Goal: Transaction & Acquisition: Purchase product/service

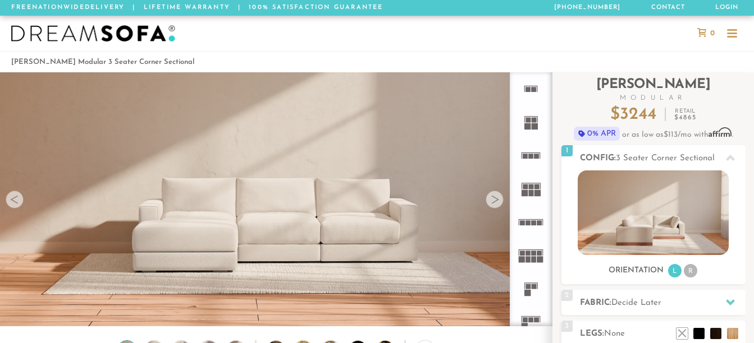
click at [493, 198] on div at bounding box center [494, 200] width 18 height 18
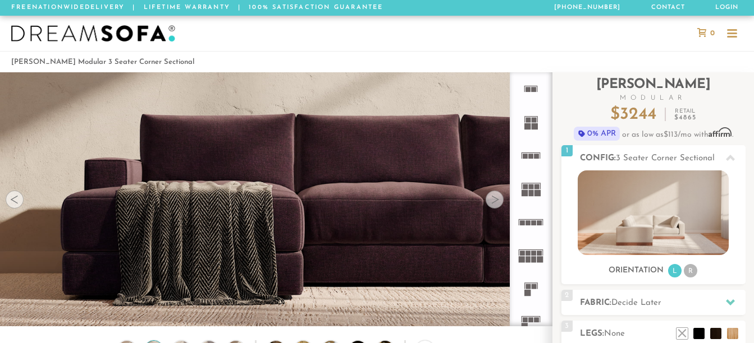
click at [493, 198] on div at bounding box center [494, 200] width 18 height 18
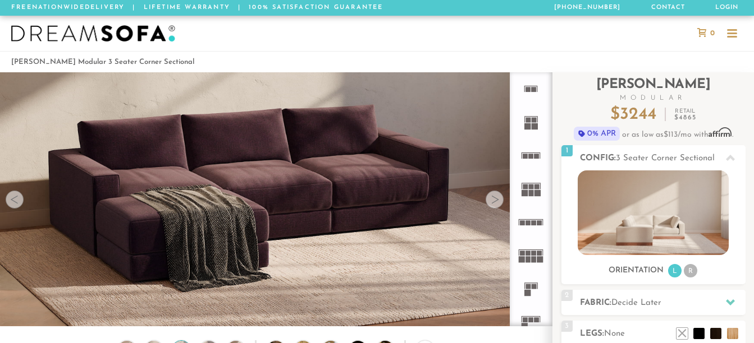
click at [493, 197] on div at bounding box center [494, 200] width 18 height 18
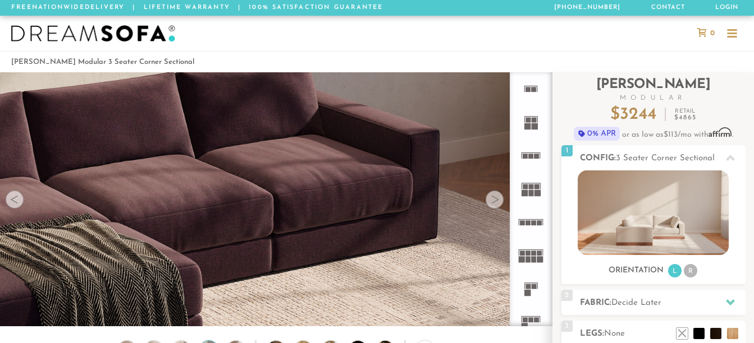
click at [493, 197] on div at bounding box center [494, 200] width 18 height 18
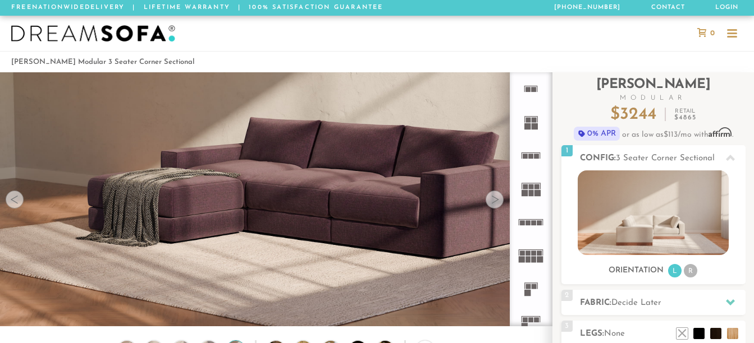
click at [493, 197] on div at bounding box center [494, 200] width 18 height 18
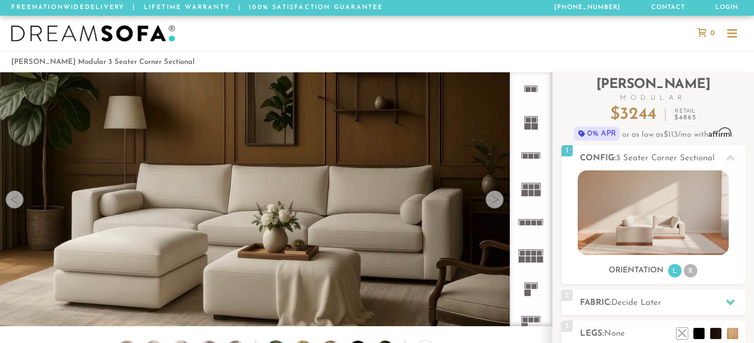
click at [493, 197] on div at bounding box center [494, 200] width 18 height 18
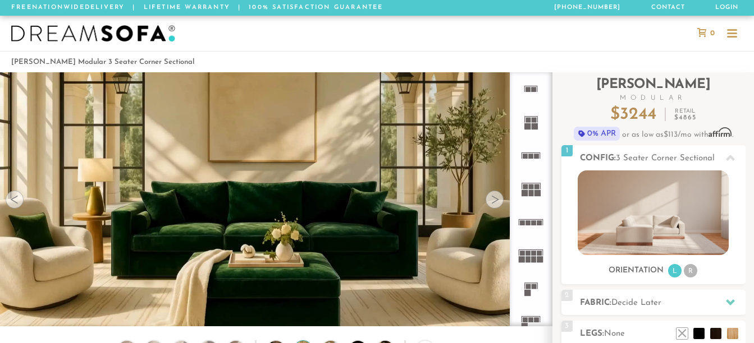
click at [493, 197] on div at bounding box center [494, 200] width 18 height 18
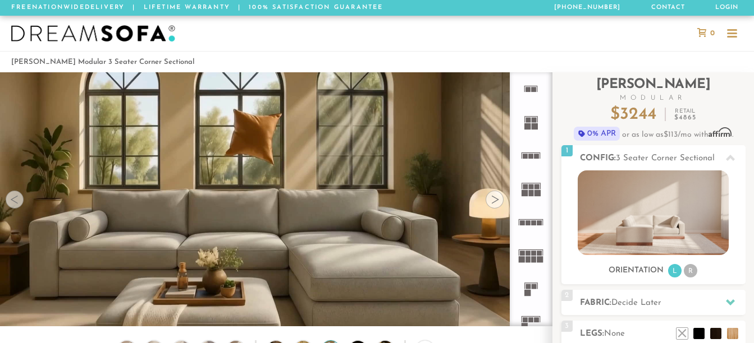
click at [493, 197] on div at bounding box center [494, 200] width 18 height 18
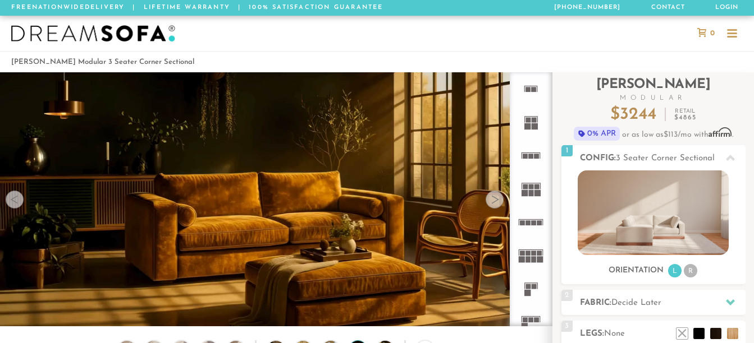
click at [493, 197] on div at bounding box center [494, 200] width 18 height 18
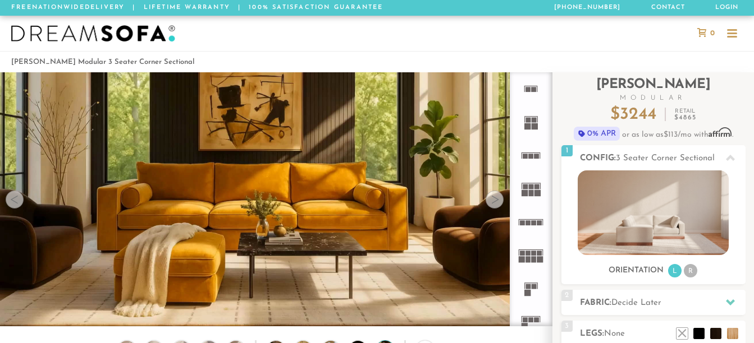
click at [493, 197] on div at bounding box center [494, 200] width 18 height 18
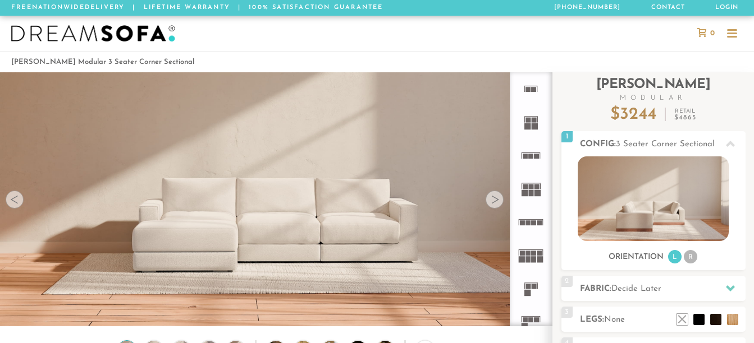
scroll to position [12160, 745]
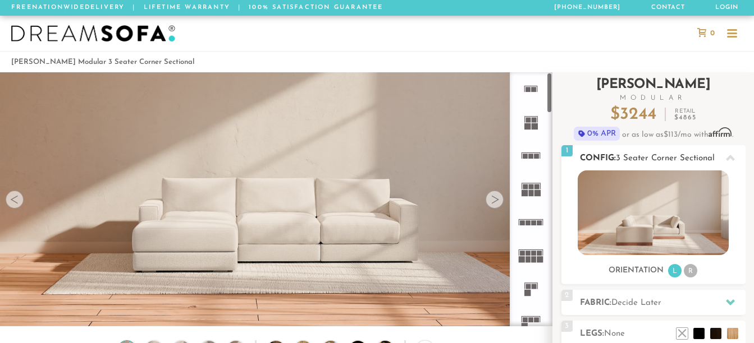
click at [636, 221] on img at bounding box center [652, 213] width 151 height 85
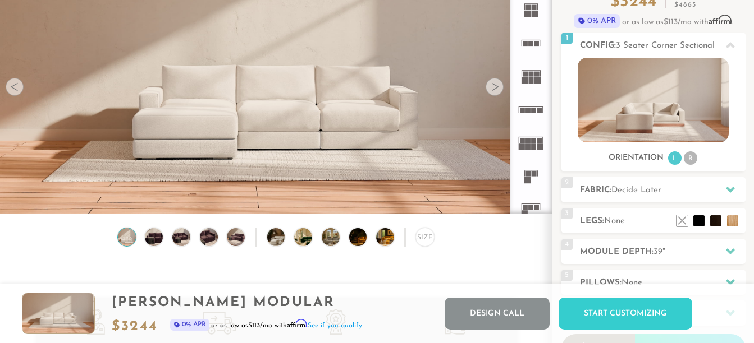
scroll to position [112, 0]
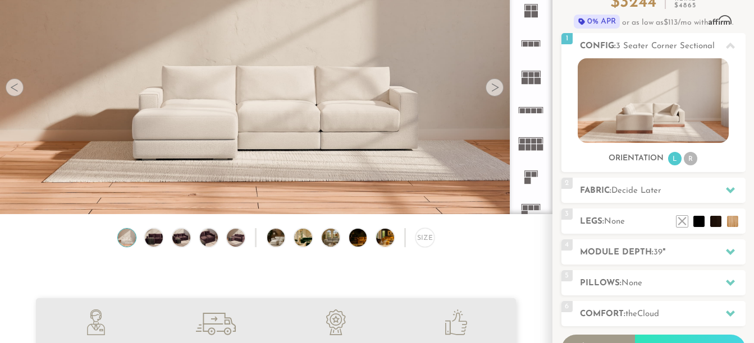
click at [496, 90] on div at bounding box center [494, 88] width 18 height 18
